Goal: Information Seeking & Learning: Learn about a topic

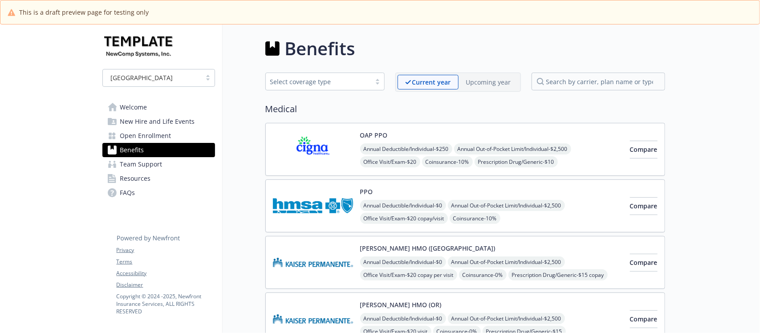
scroll to position [779, 0]
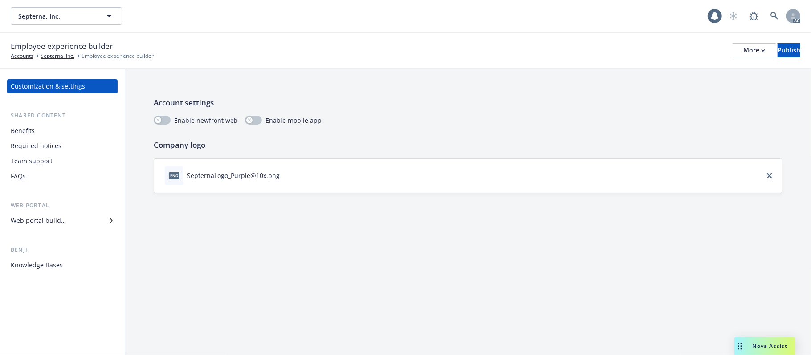
click at [22, 132] on div "Benefits" at bounding box center [23, 131] width 24 height 14
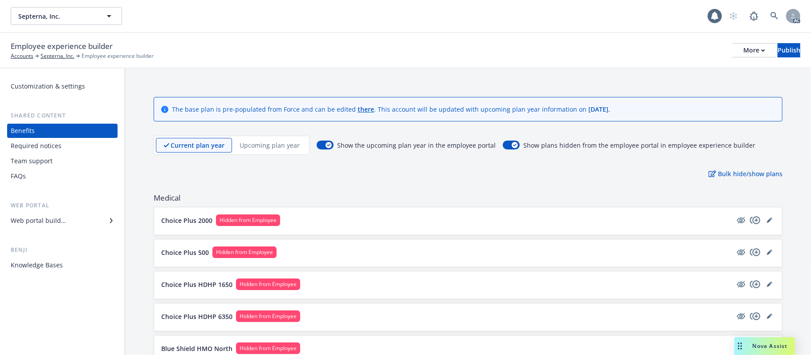
click at [282, 148] on p "Upcoming plan year" at bounding box center [270, 145] width 60 height 9
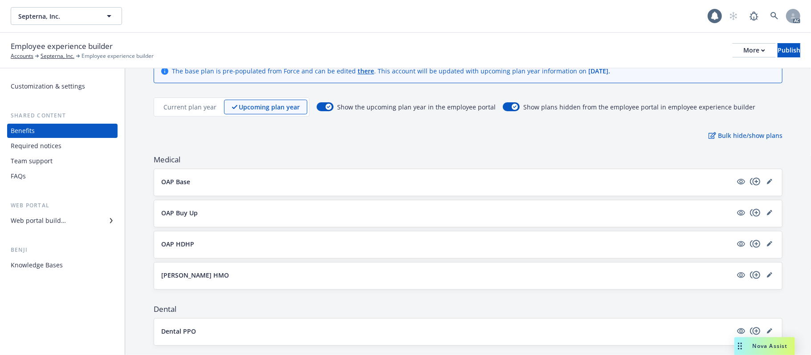
scroll to position [59, 0]
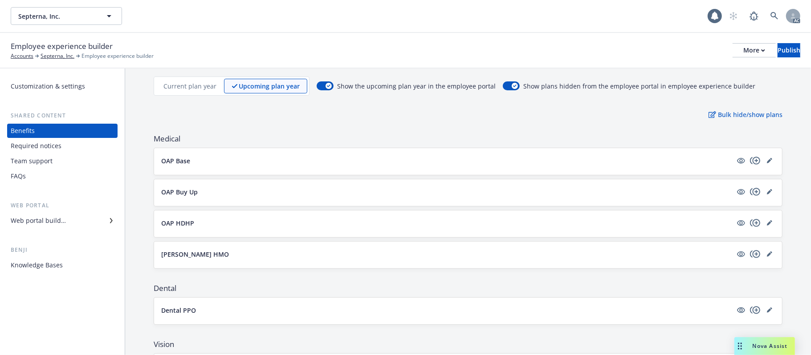
click at [456, 157] on button "OAP Base" at bounding box center [446, 160] width 571 height 9
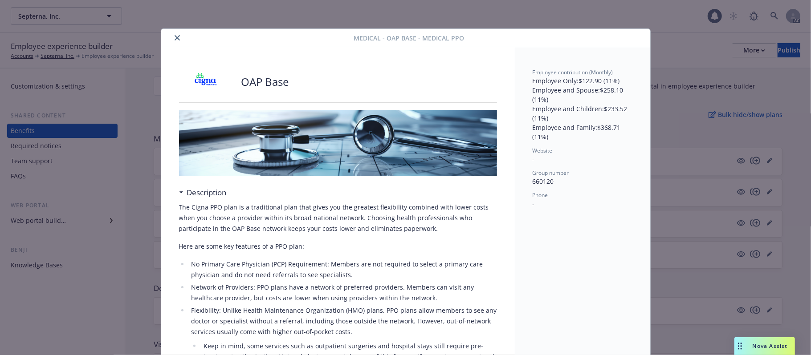
click at [175, 38] on icon "close" at bounding box center [177, 37] width 5 height 5
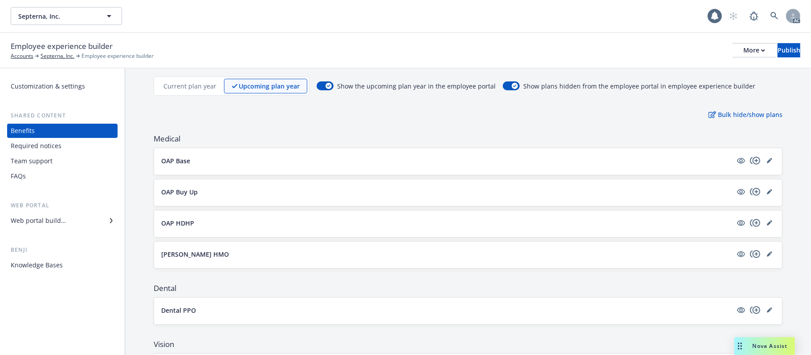
click at [180, 86] on p "Current plan year" at bounding box center [189, 85] width 53 height 9
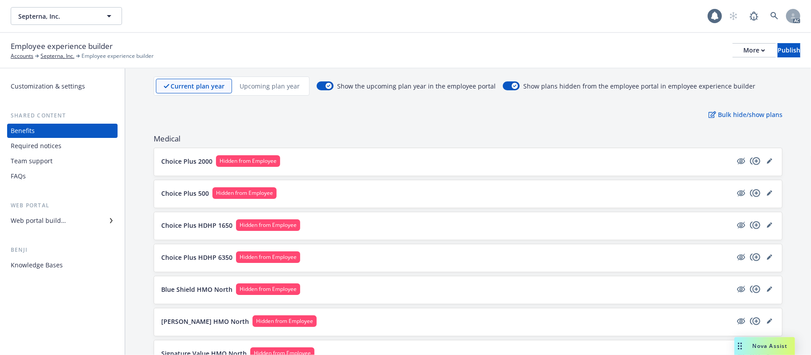
click at [348, 161] on button "Choice Plus 2000 Hidden from Employee" at bounding box center [446, 161] width 571 height 12
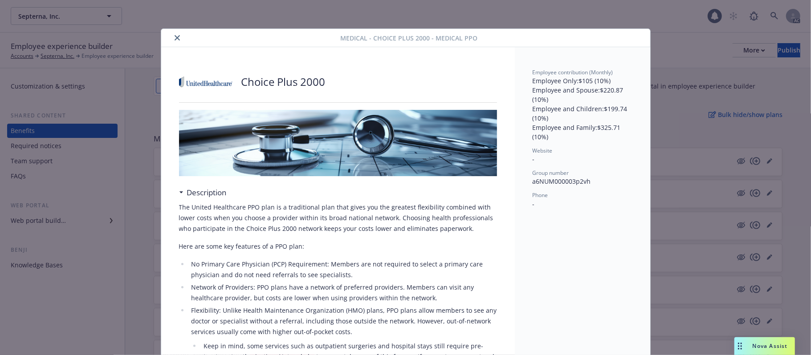
click at [175, 38] on icon "close" at bounding box center [177, 37] width 5 height 5
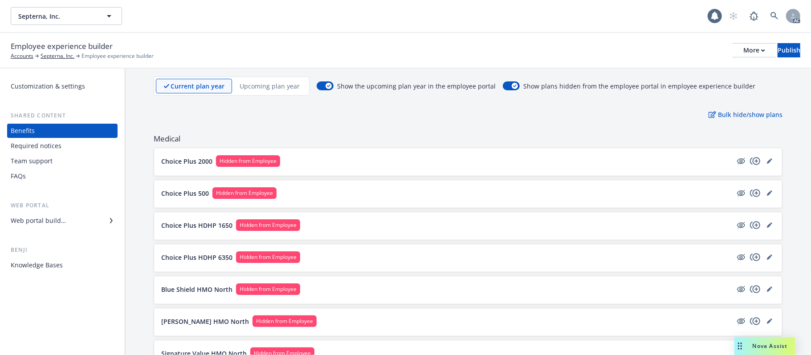
click at [269, 87] on p "Upcoming plan year" at bounding box center [270, 85] width 60 height 9
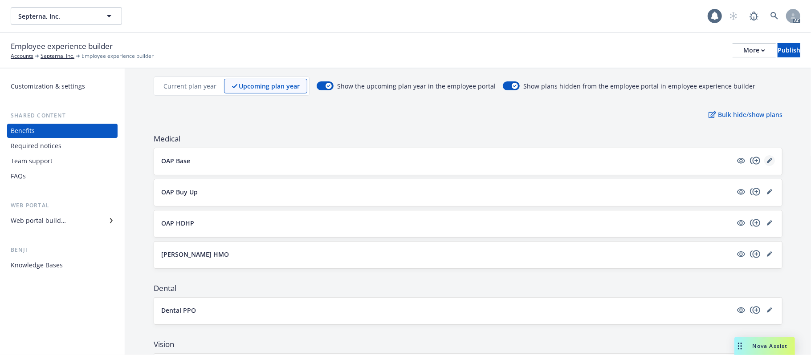
click at [767, 163] on icon "editPencil" at bounding box center [769, 161] width 4 height 4
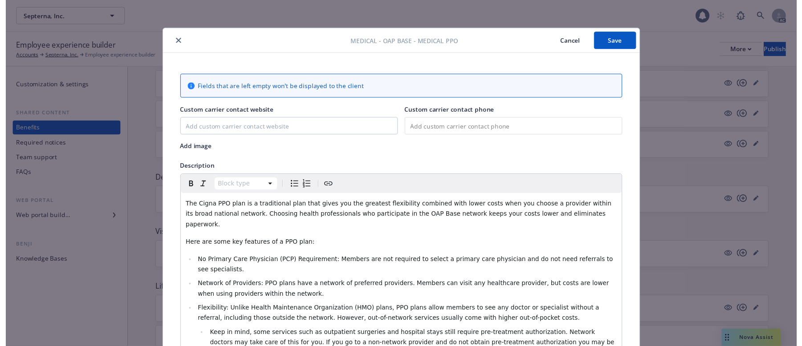
scroll to position [356, 0]
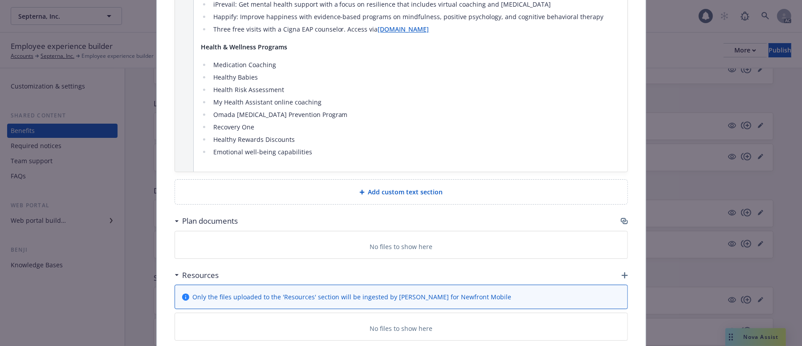
click at [621, 218] on icon "button" at bounding box center [624, 221] width 7 height 7
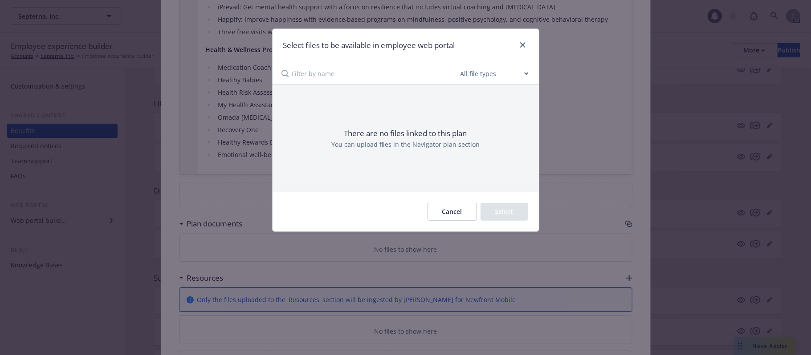
click at [446, 211] on button "Cancel" at bounding box center [452, 212] width 49 height 18
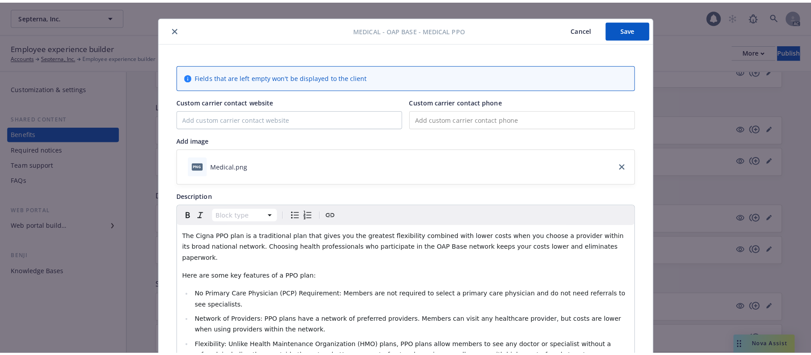
scroll to position [0, 0]
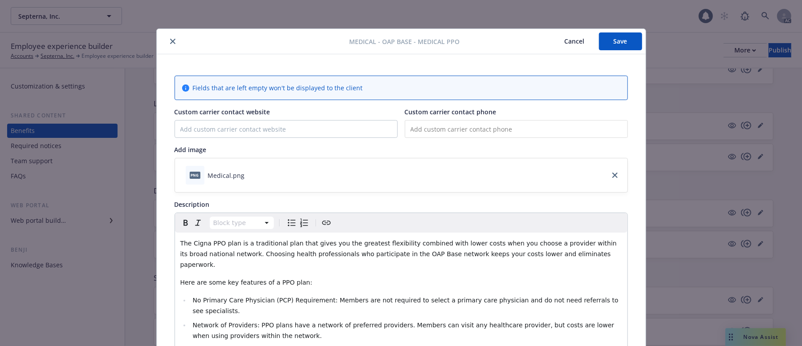
click at [567, 41] on button "Cancel" at bounding box center [574, 42] width 49 height 18
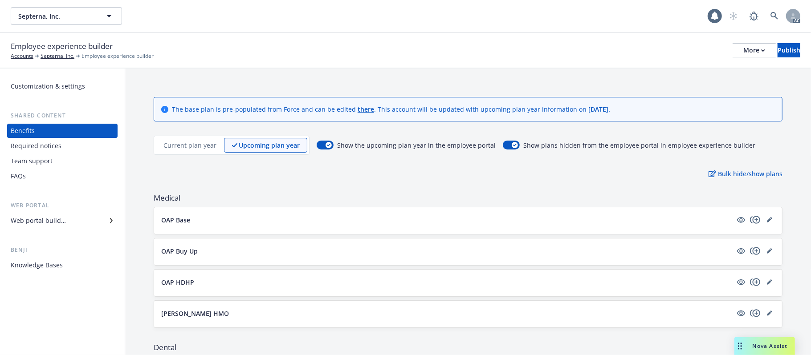
click at [185, 145] on p "Current plan year" at bounding box center [189, 145] width 53 height 9
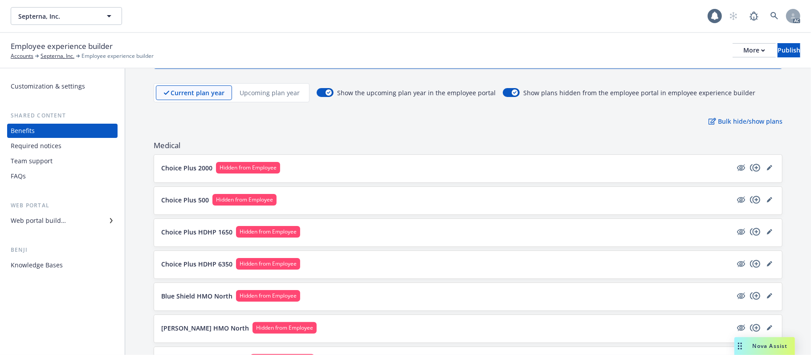
scroll to position [118, 0]
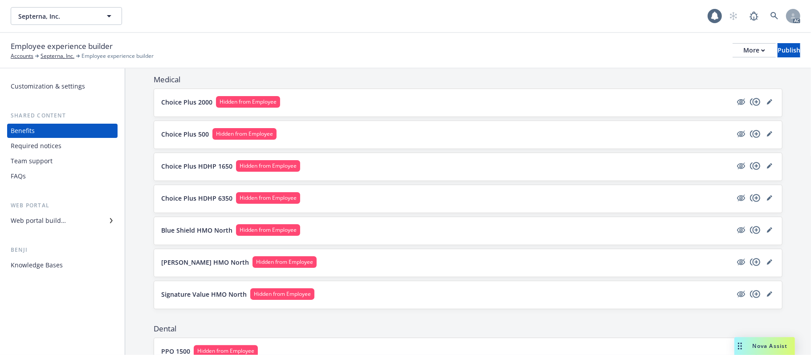
click at [406, 98] on button "Choice Plus 2000 Hidden from Employee" at bounding box center [446, 102] width 571 height 12
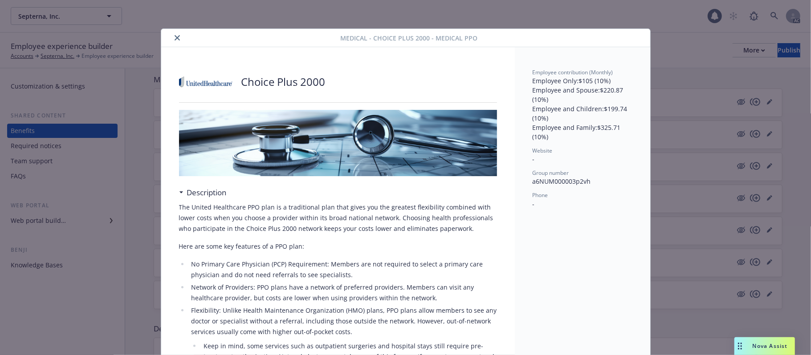
click at [175, 37] on icon "close" at bounding box center [177, 37] width 5 height 5
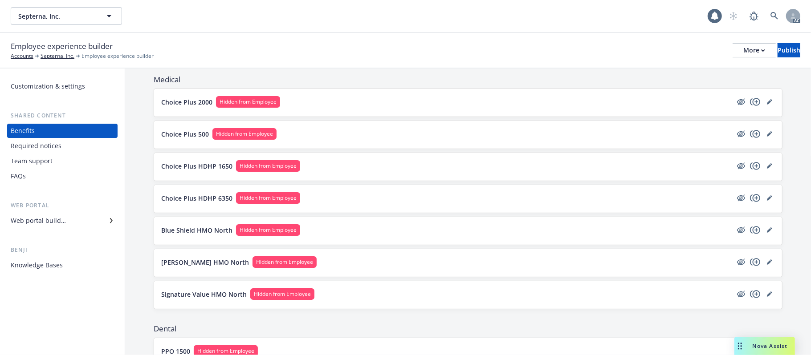
click at [59, 222] on div "Web portal builder" at bounding box center [38, 221] width 55 height 14
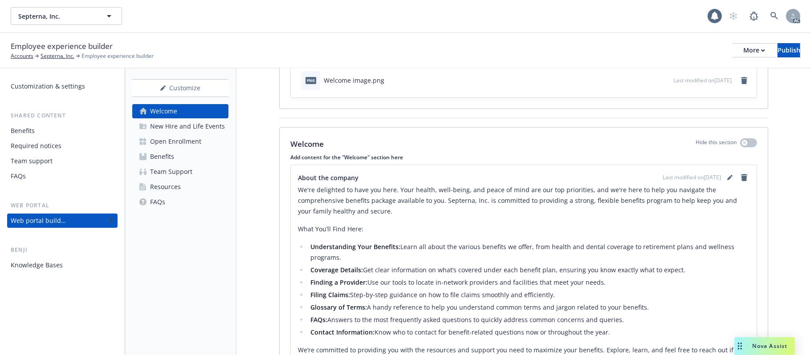
scroll to position [170, 0]
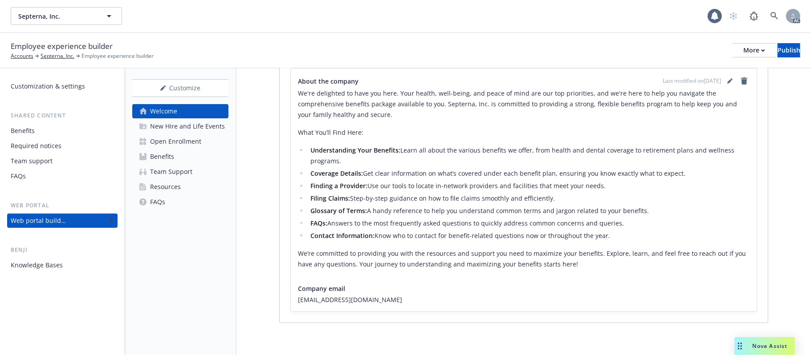
click at [192, 123] on div "New Hire and Life Events" at bounding box center [187, 126] width 75 height 14
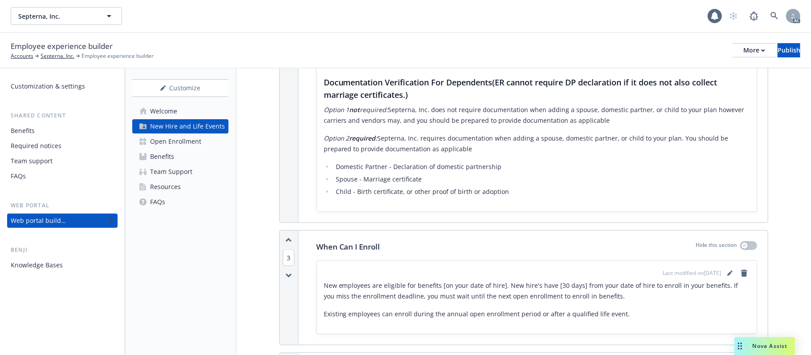
scroll to position [1009, 0]
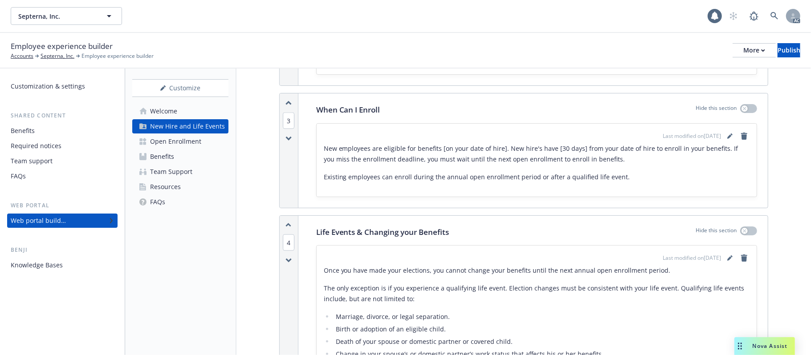
click at [186, 137] on div "Open Enrollment" at bounding box center [175, 141] width 51 height 14
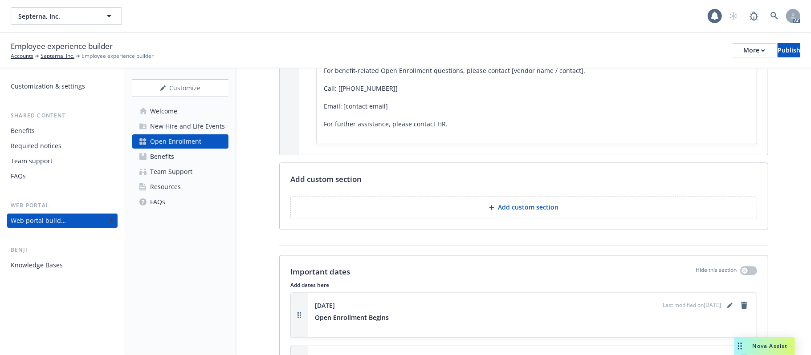
scroll to position [1306, 0]
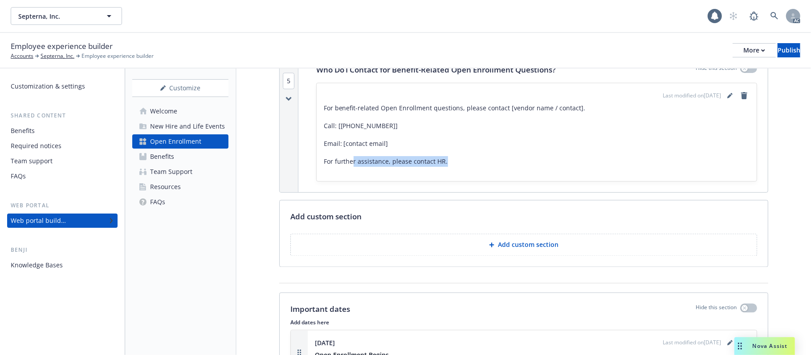
drag, startPoint x: 354, startPoint y: 157, endPoint x: 479, endPoint y: 154, distance: 125.6
click at [479, 156] on p "For further assistance, please contact HR." at bounding box center [537, 161] width 426 height 11
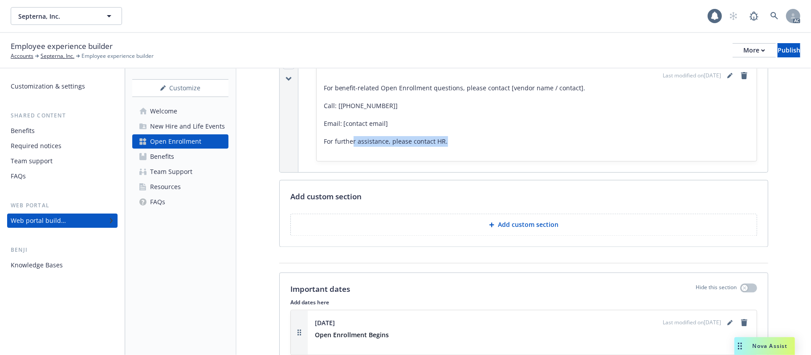
scroll to position [1293, 0]
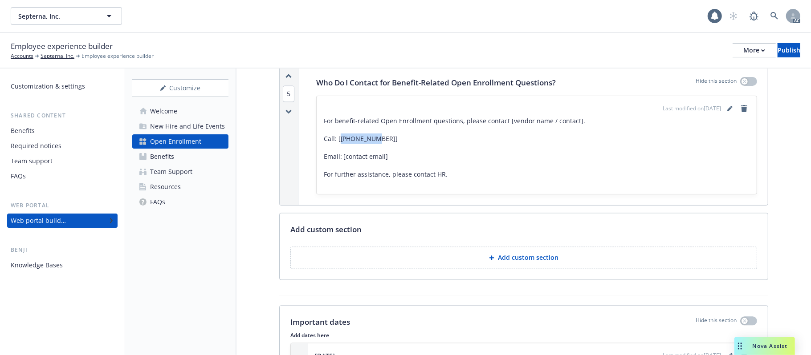
drag, startPoint x: 435, startPoint y: 131, endPoint x: 535, endPoint y: 131, distance: 99.8
click at [530, 134] on p "Call: [[PHONE_NUMBER]]" at bounding box center [537, 139] width 426 height 11
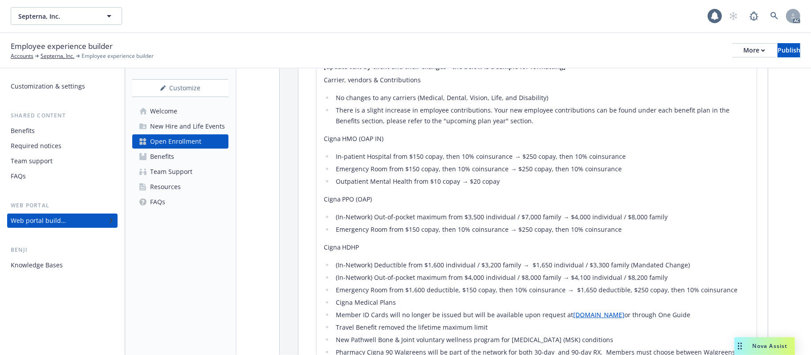
scroll to position [343, 0]
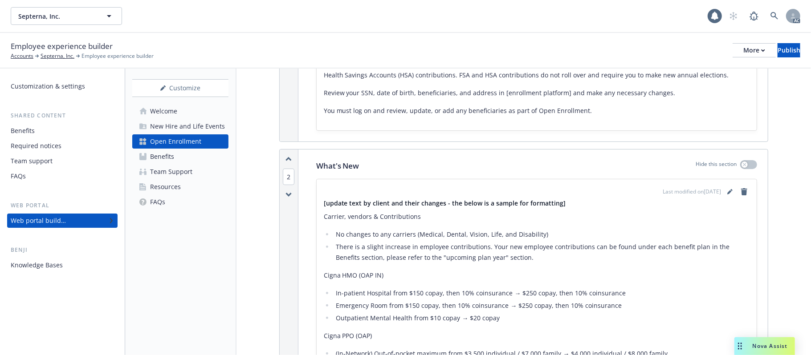
click at [177, 188] on div "Resources" at bounding box center [165, 187] width 31 height 14
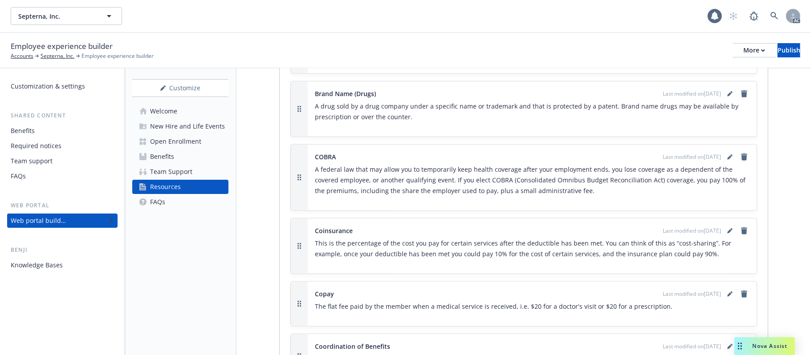
scroll to position [594, 0]
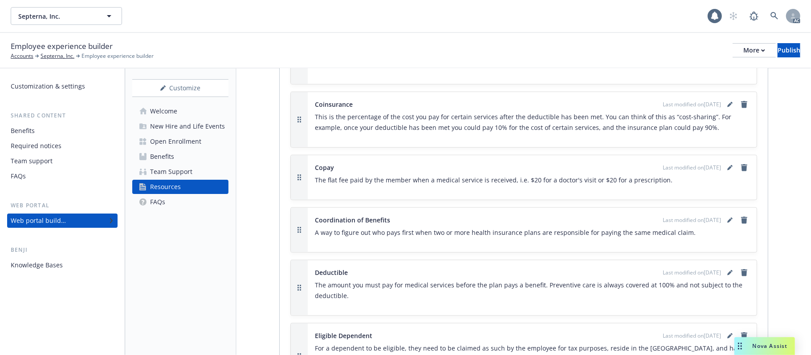
click at [173, 172] on div "Team Support" at bounding box center [171, 172] width 42 height 14
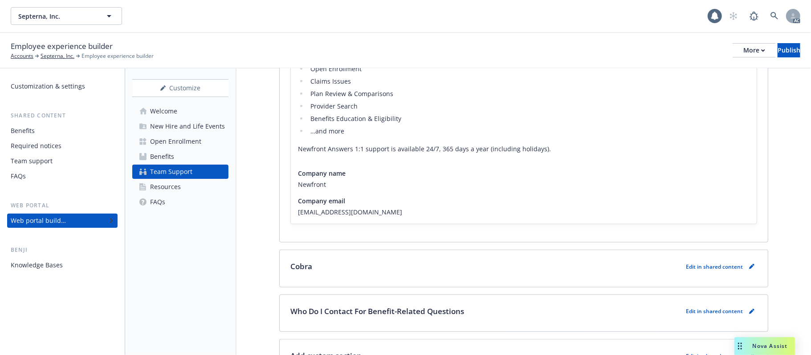
scroll to position [297, 0]
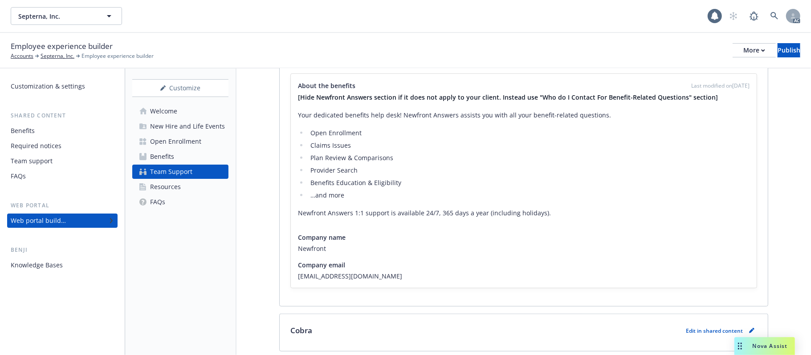
click at [191, 139] on div "Open Enrollment" at bounding box center [175, 141] width 51 height 14
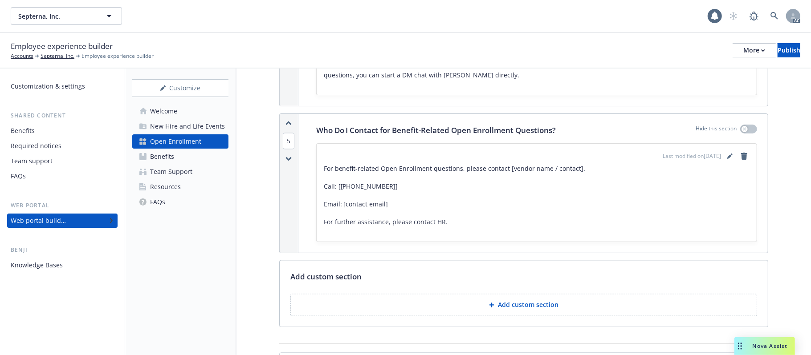
scroll to position [1128, 0]
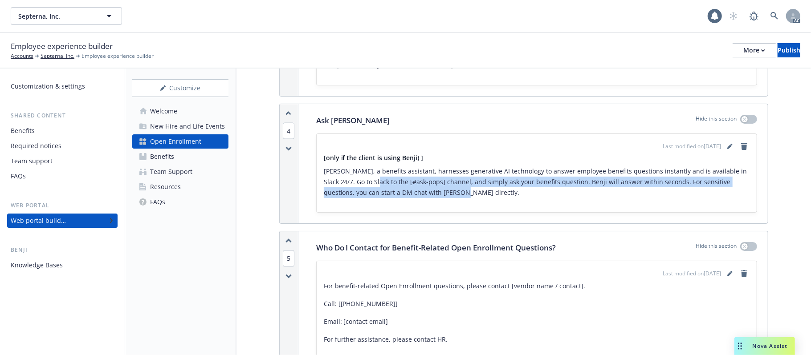
drag, startPoint x: 371, startPoint y: 177, endPoint x: 547, endPoint y: 186, distance: 177.0
click at [547, 186] on p "[PERSON_NAME], a benefits assistant, harnesses generative AI technology to answ…" at bounding box center [537, 182] width 426 height 32
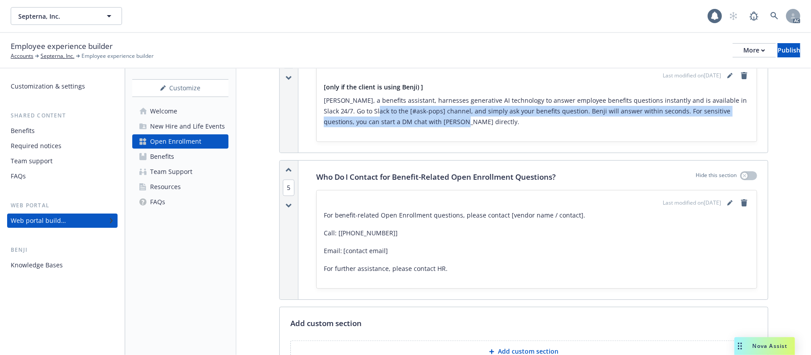
scroll to position [1365, 0]
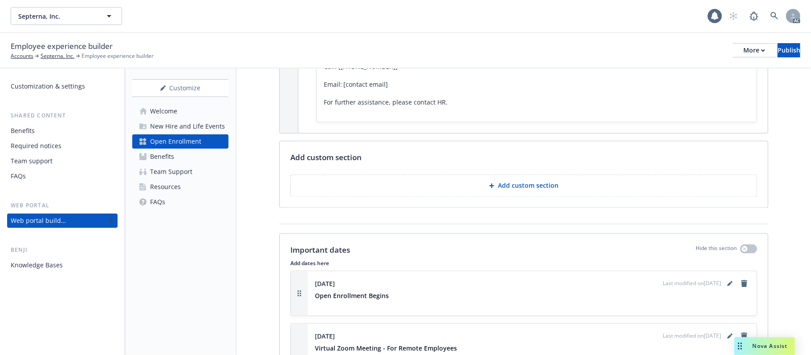
click at [178, 114] on link "Welcome" at bounding box center [180, 111] width 96 height 14
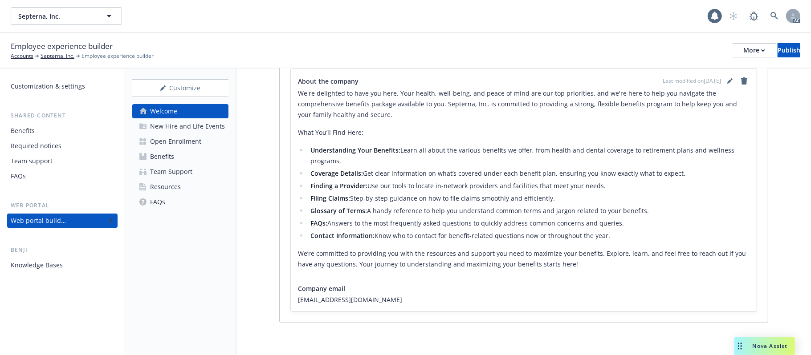
scroll to position [170, 0]
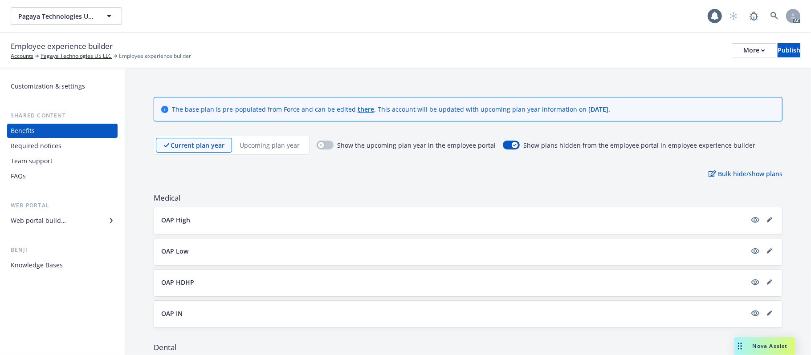
click at [252, 148] on p "Upcoming plan year" at bounding box center [270, 145] width 60 height 9
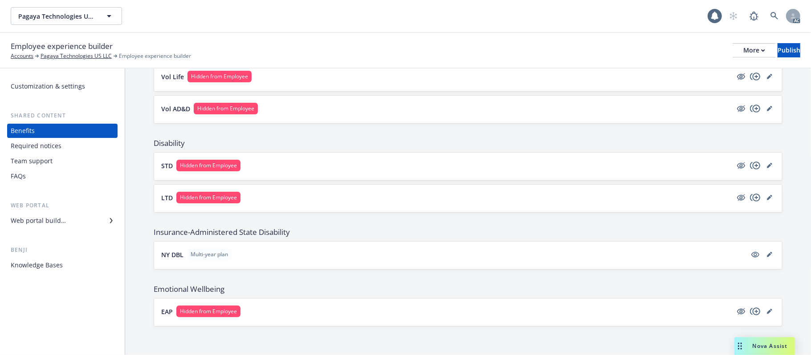
scroll to position [480, 0]
click at [289, 314] on button "EAP Hidden from Employee" at bounding box center [446, 312] width 571 height 12
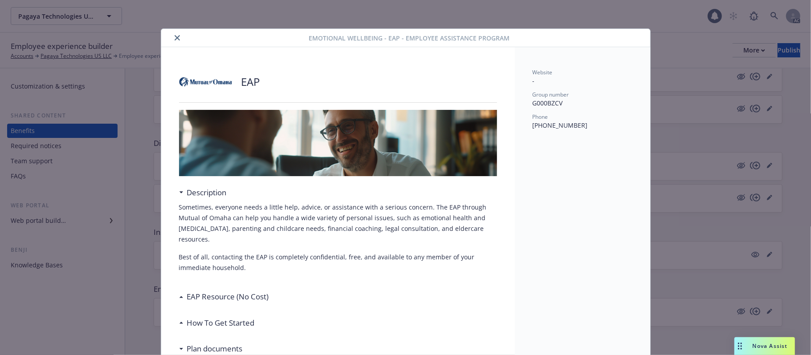
scroll to position [27, 0]
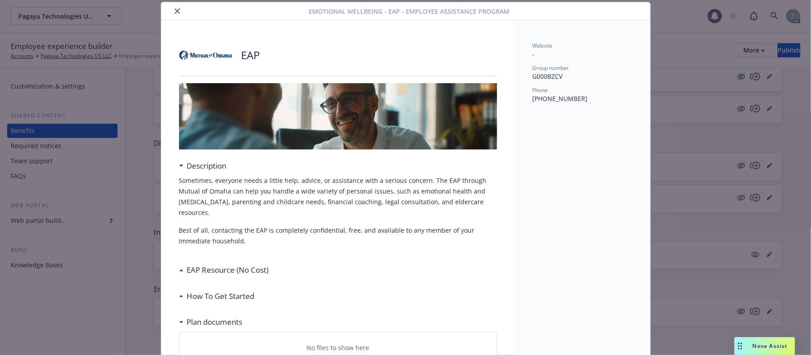
click at [175, 12] on icon "close" at bounding box center [177, 10] width 5 height 5
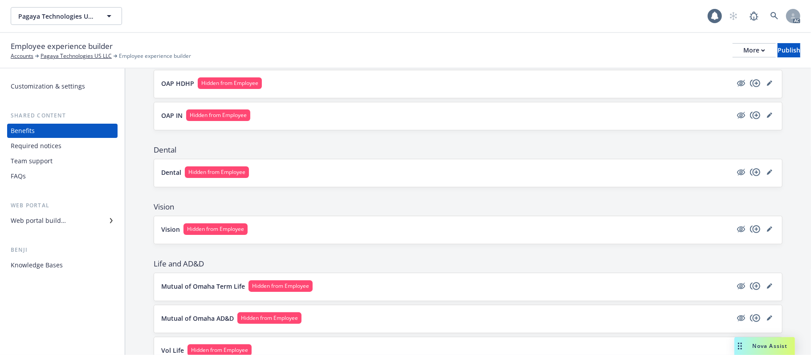
scroll to position [183, 0]
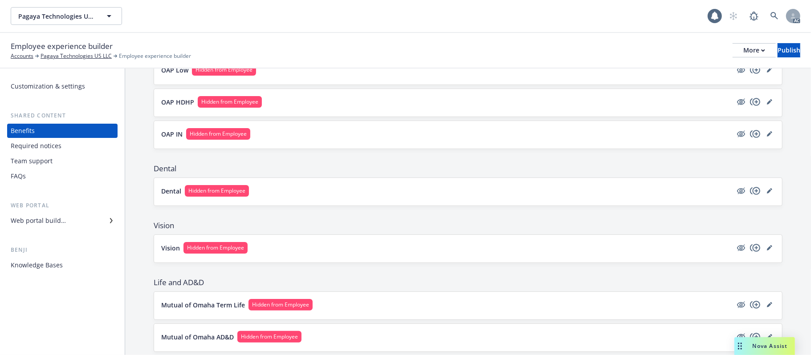
click at [346, 249] on button "Vision Hidden from Employee" at bounding box center [446, 248] width 571 height 12
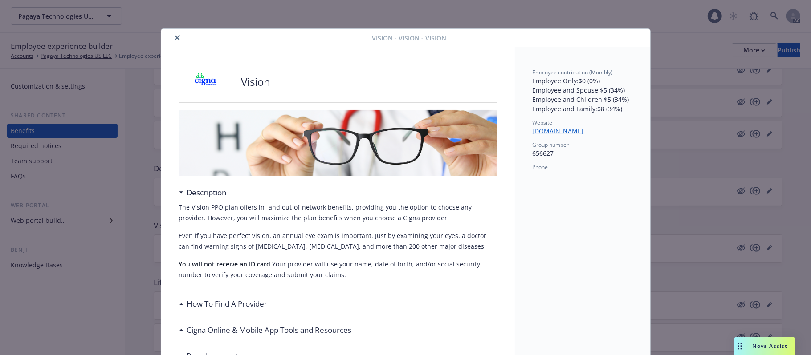
click at [175, 40] on icon "close" at bounding box center [177, 37] width 5 height 5
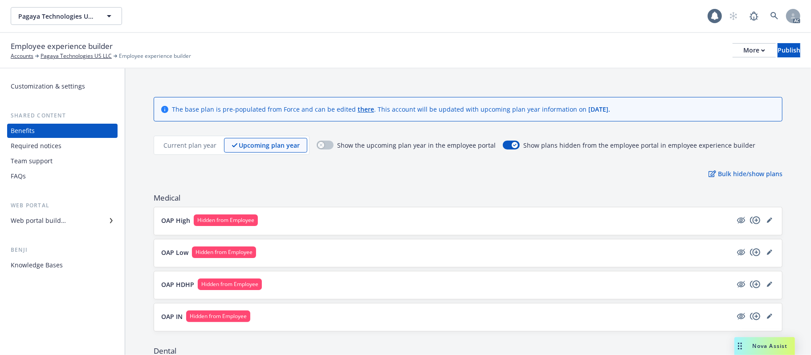
click at [192, 145] on p "Current plan year" at bounding box center [189, 145] width 53 height 9
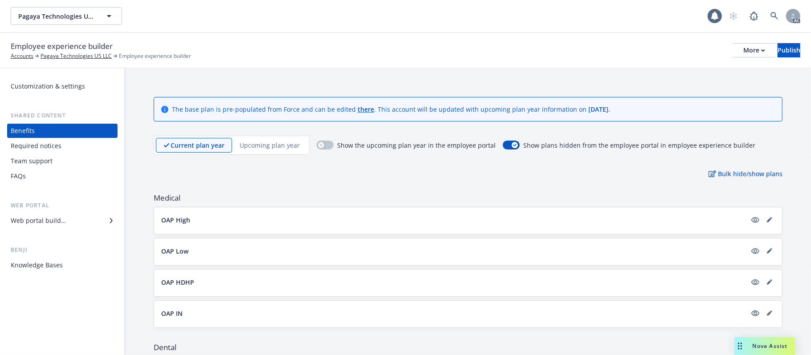
click at [253, 224] on button "OAP High" at bounding box center [453, 220] width 585 height 9
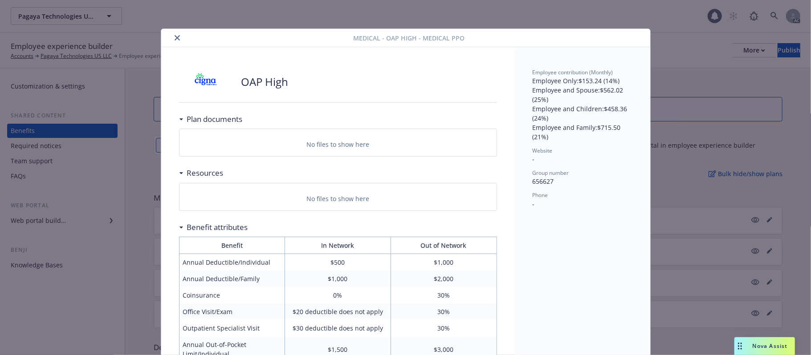
scroll to position [27, 0]
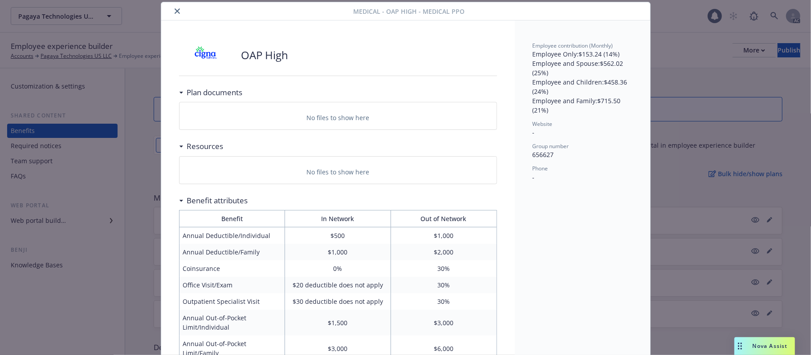
click at [175, 12] on icon "close" at bounding box center [177, 10] width 5 height 5
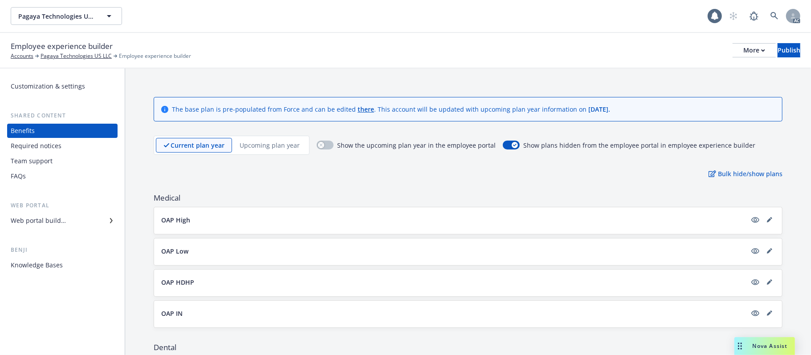
click at [267, 152] on div "Upcoming plan year" at bounding box center [269, 145] width 75 height 15
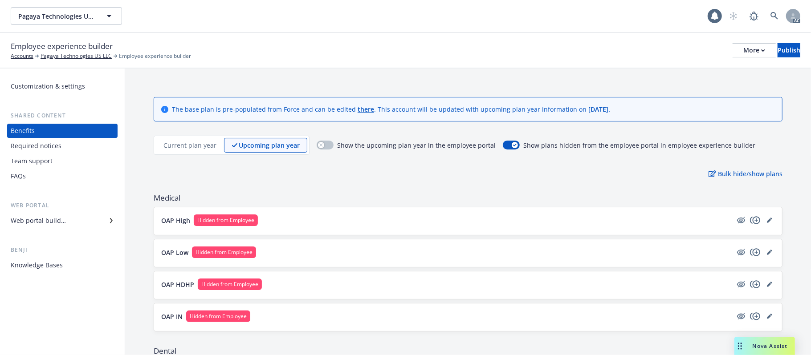
click at [50, 224] on div "Web portal builder" at bounding box center [38, 221] width 55 height 14
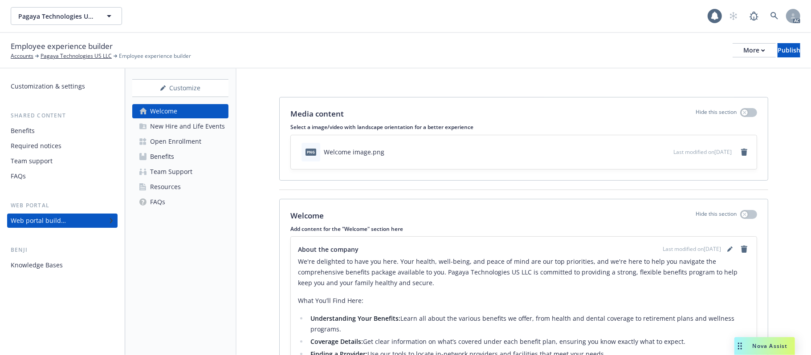
click at [187, 140] on div "Open Enrollment" at bounding box center [175, 141] width 51 height 14
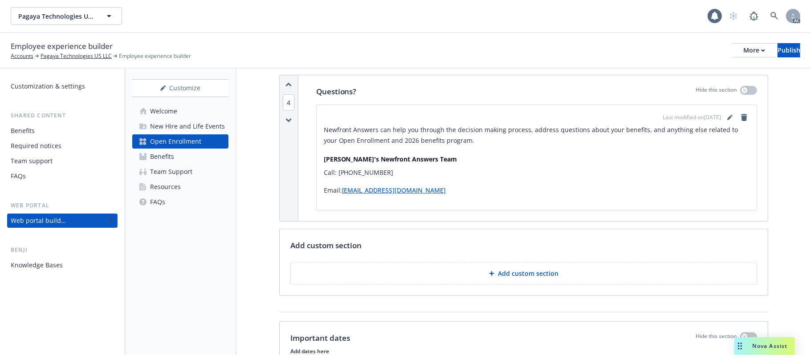
scroll to position [594, 0]
